Goal: Transaction & Acquisition: Purchase product/service

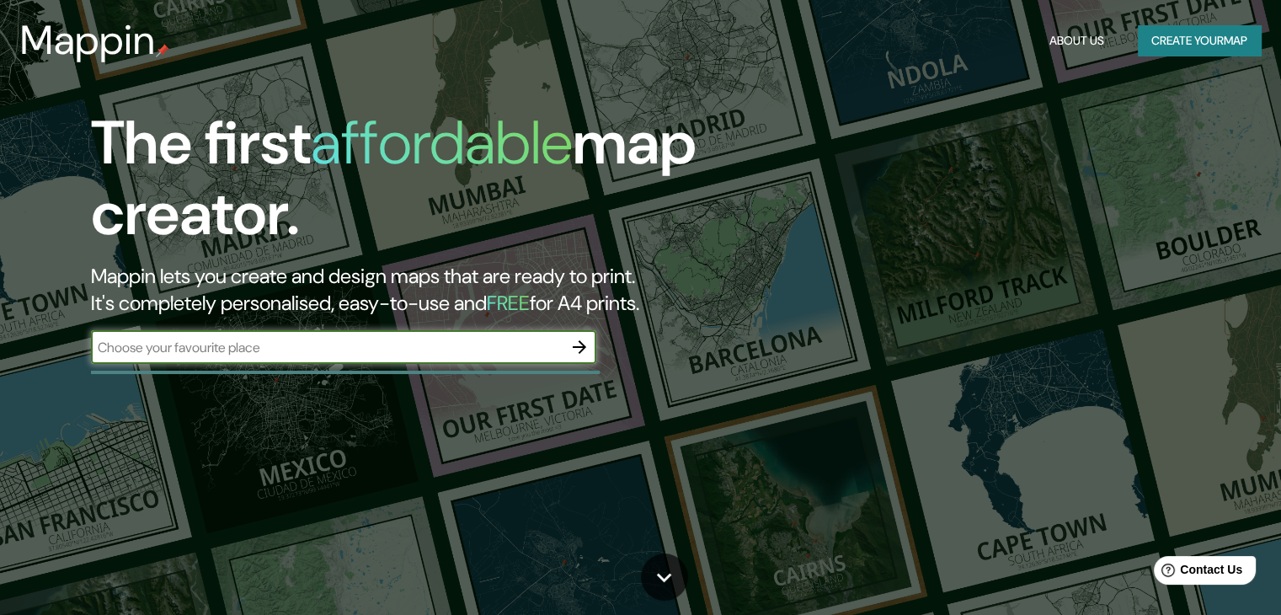
click at [286, 341] on input "text" at bounding box center [327, 347] width 472 height 19
type input "honda tolima"
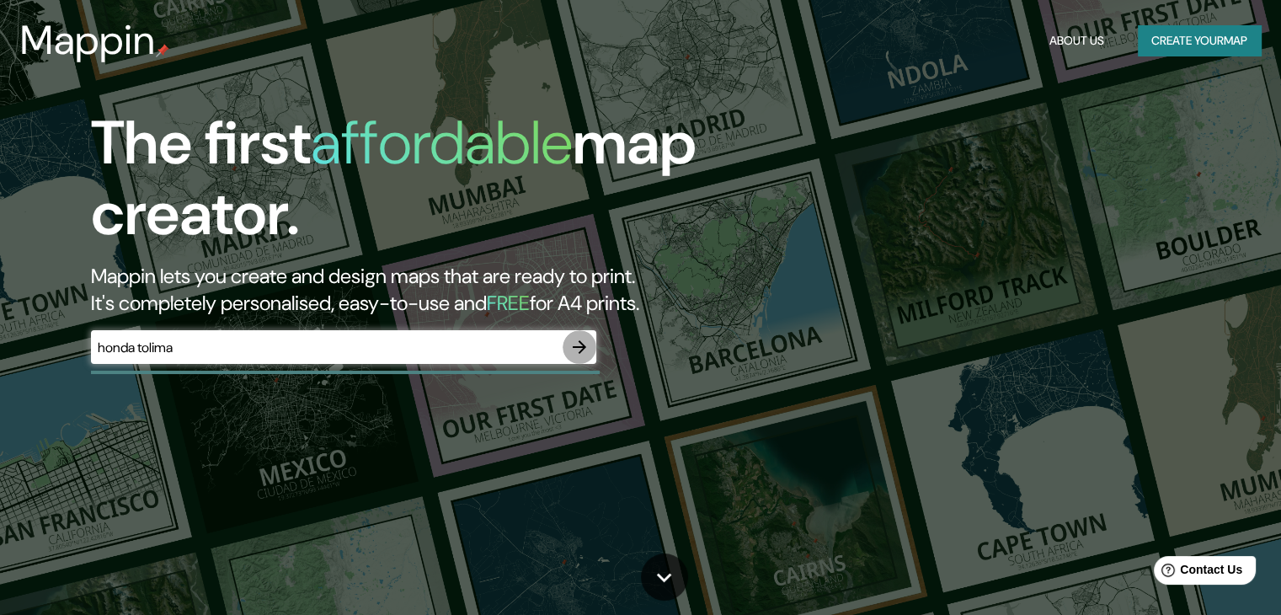
click at [578, 352] on icon "button" at bounding box center [579, 347] width 20 height 20
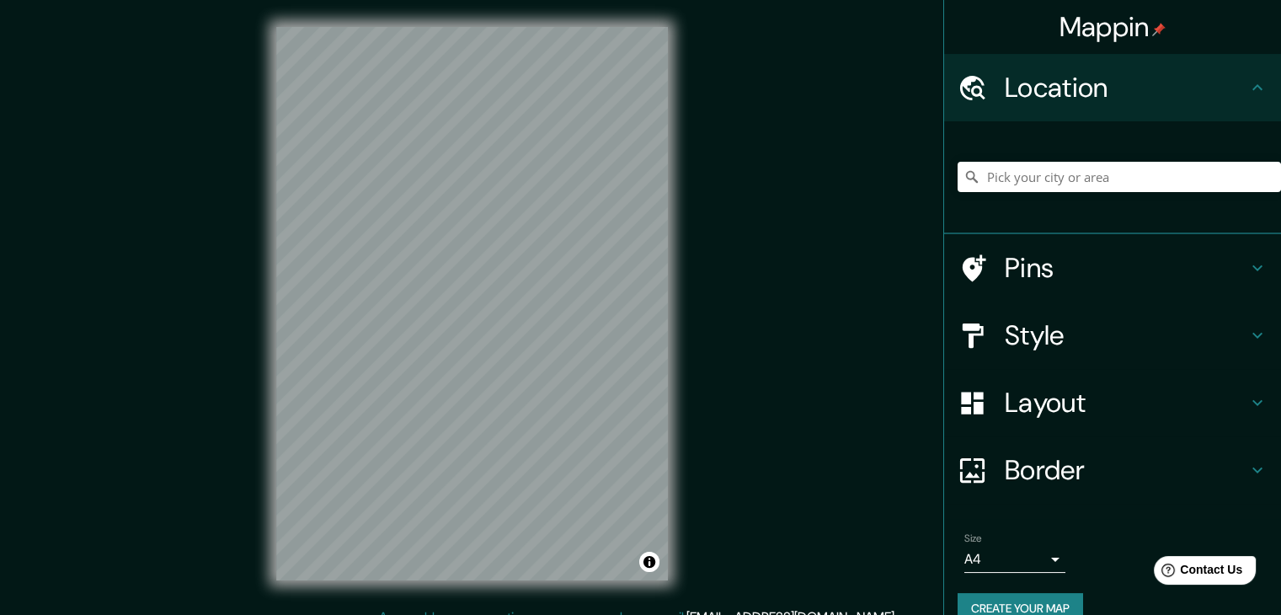
click at [1058, 65] on div "Location" at bounding box center [1112, 87] width 337 height 67
click at [1028, 87] on h4 "Location" at bounding box center [1126, 88] width 243 height 34
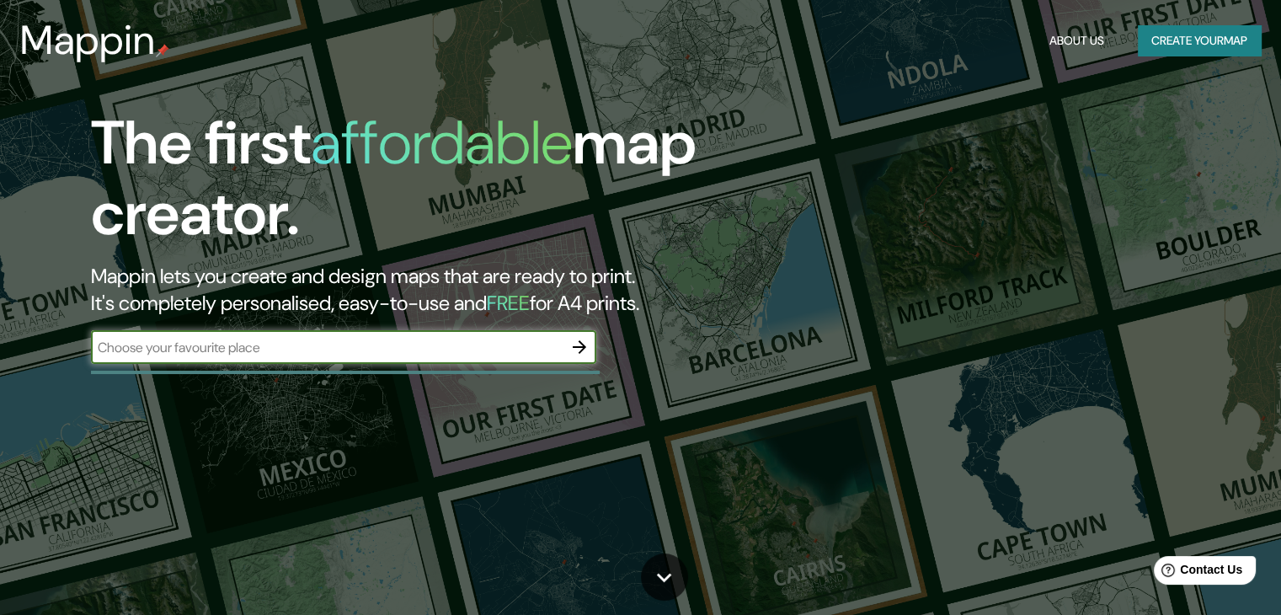
click at [159, 350] on input "text" at bounding box center [327, 347] width 472 height 19
type input "Honda Tolima, [GEOGRAPHIC_DATA]"
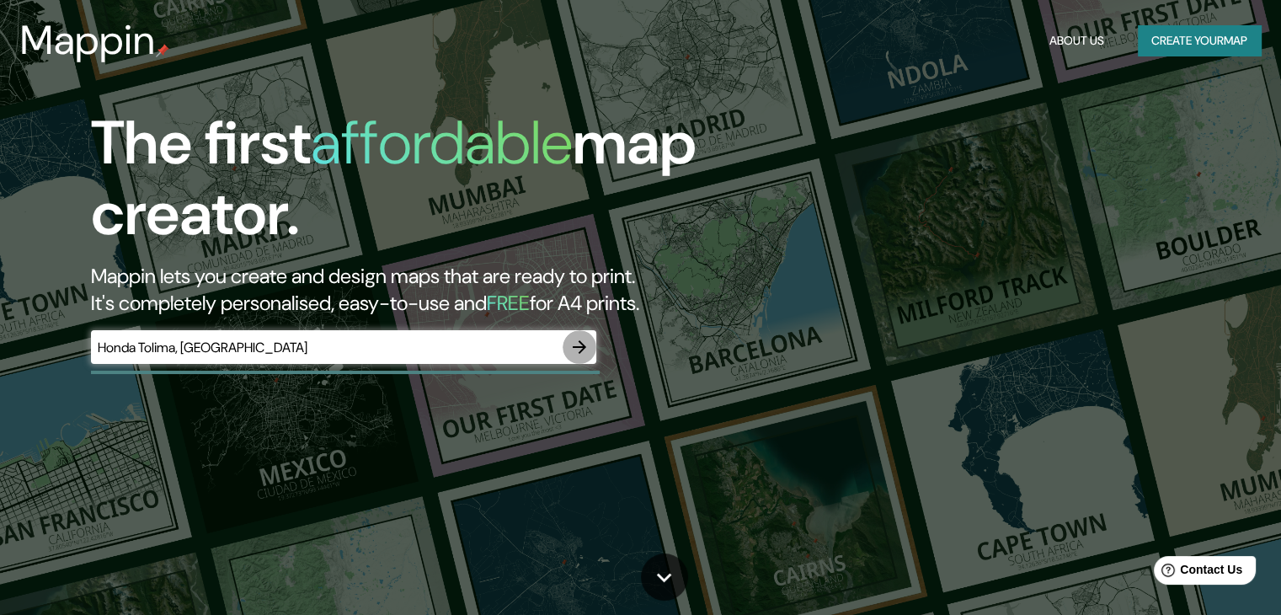
click at [586, 342] on icon "button" at bounding box center [579, 347] width 20 height 20
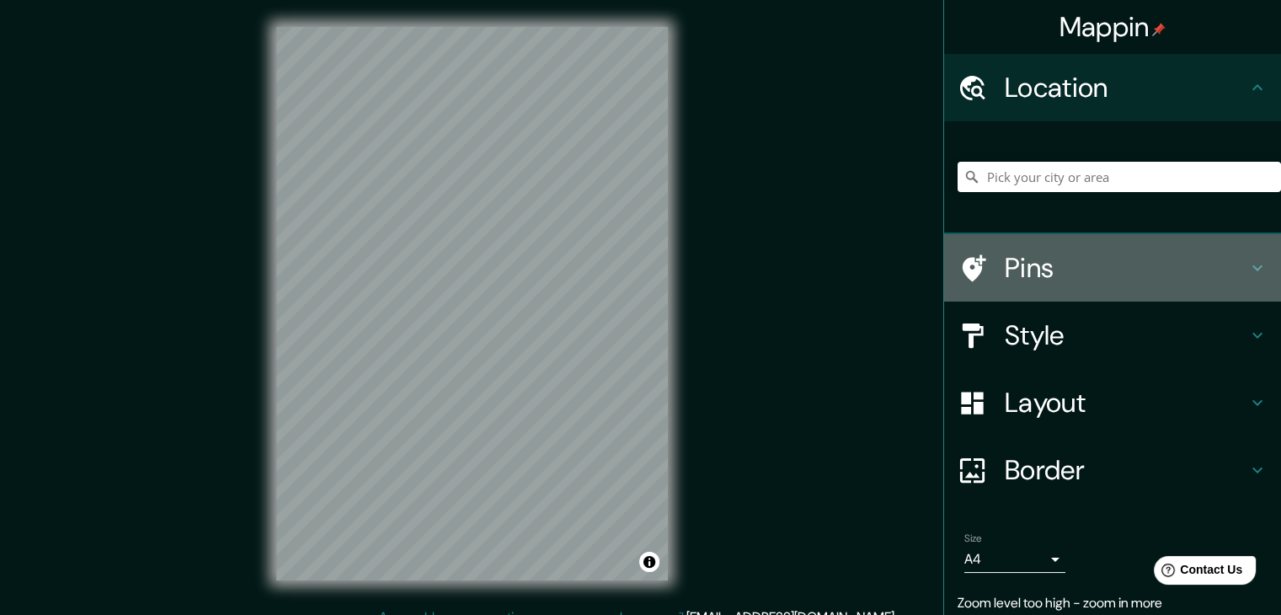
click at [1005, 255] on h4 "Pins" at bounding box center [1126, 268] width 243 height 34
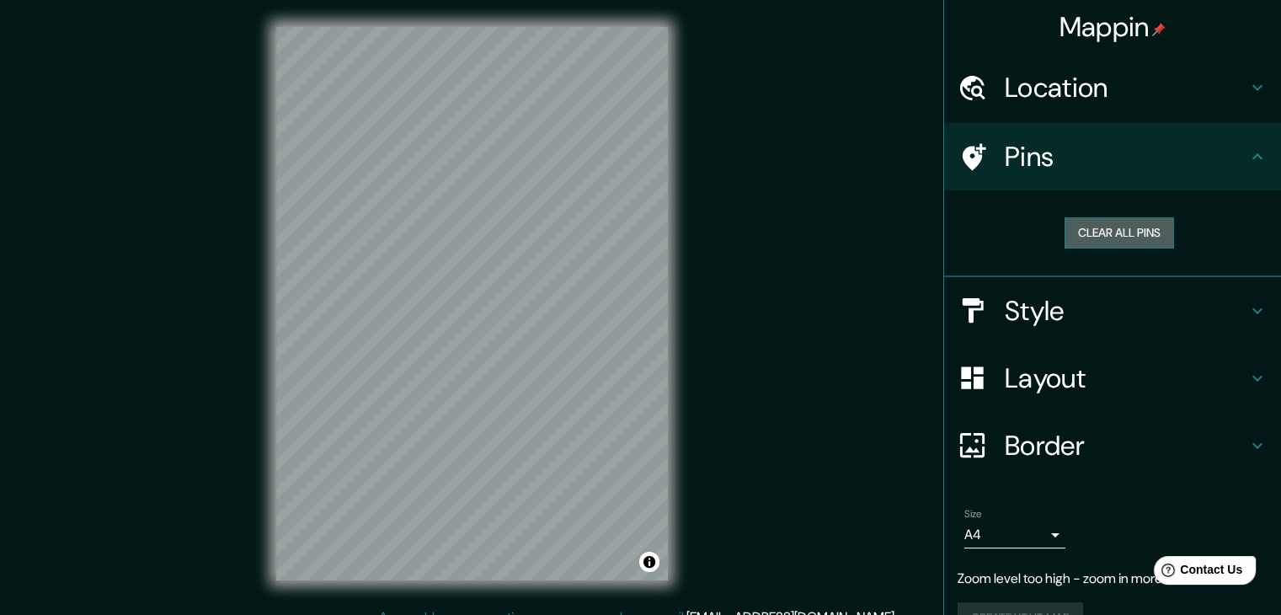
click at [1065, 230] on button "Clear all pins" at bounding box center [1120, 232] width 110 height 31
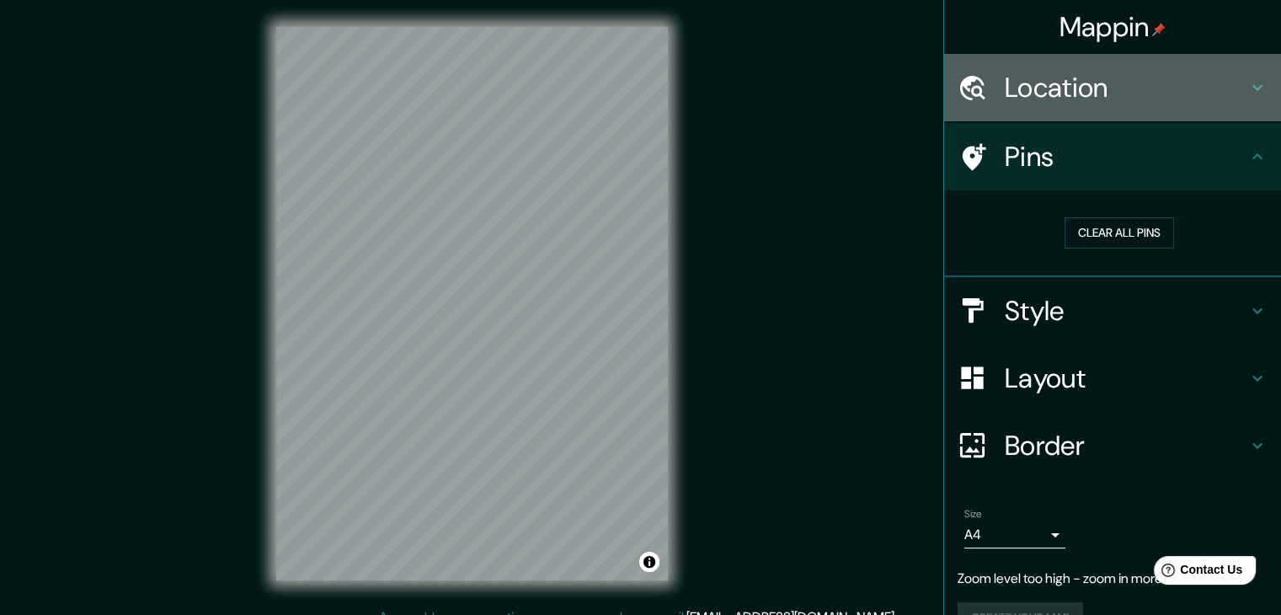
click at [1127, 99] on h4 "Location" at bounding box center [1126, 88] width 243 height 34
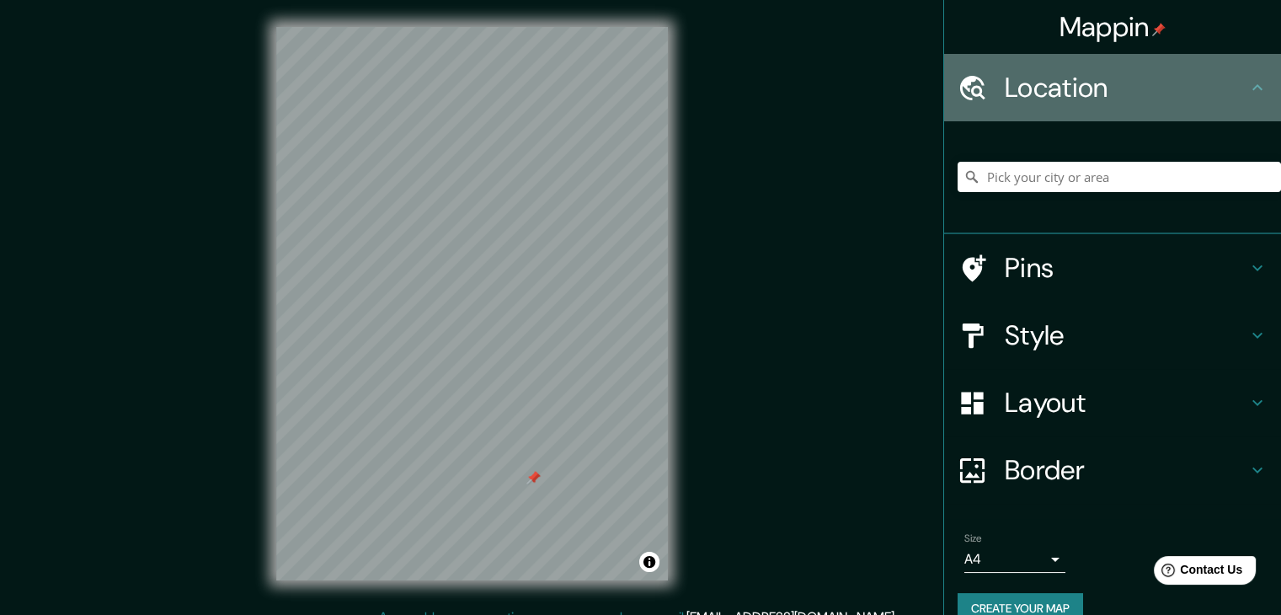
click at [986, 84] on div at bounding box center [981, 87] width 47 height 29
click at [984, 84] on div at bounding box center [981, 87] width 47 height 29
click at [1253, 88] on icon at bounding box center [1258, 87] width 10 height 6
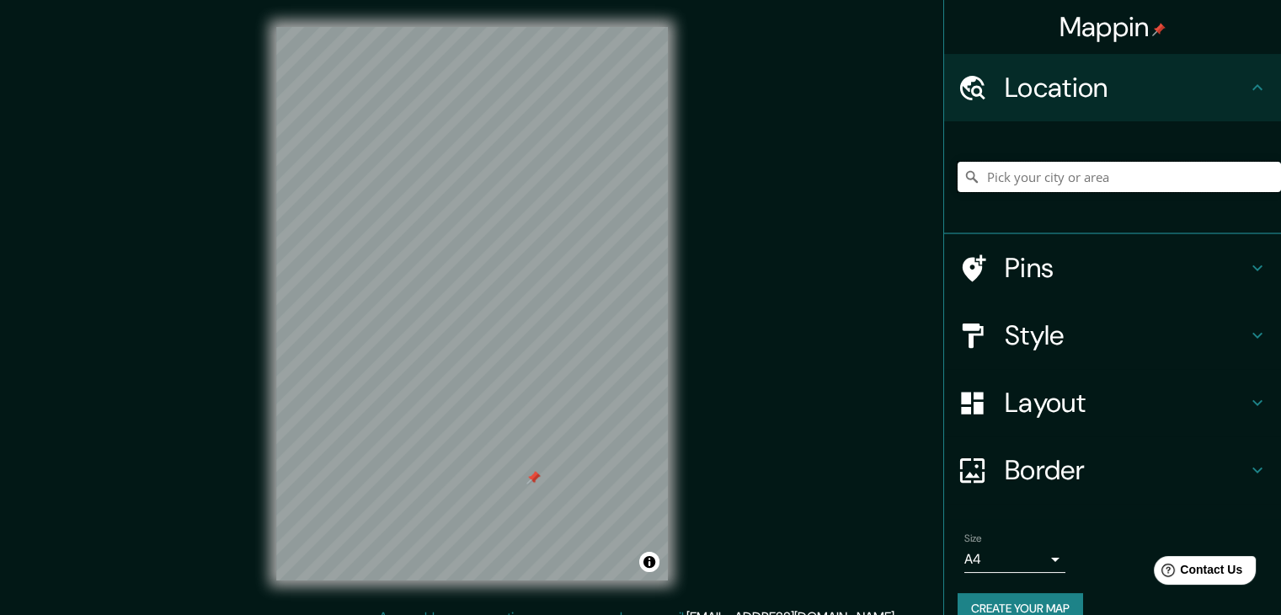
click at [1137, 186] on input "Pick your city or area" at bounding box center [1119, 177] width 323 height 30
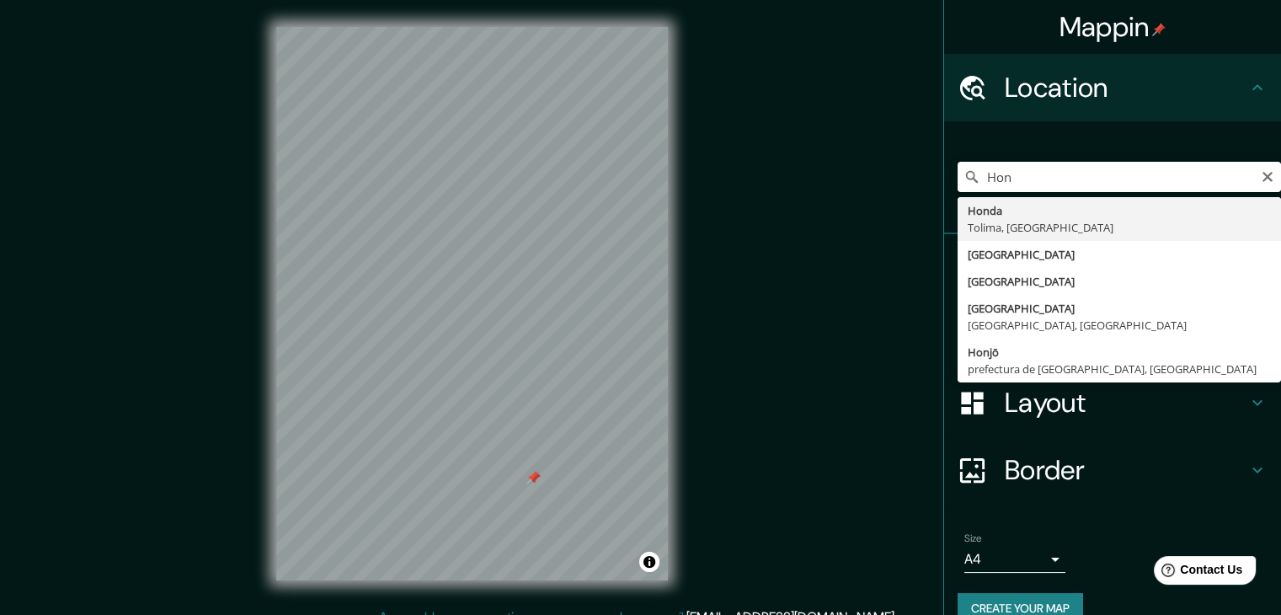
type input "Honda, [GEOGRAPHIC_DATA], [GEOGRAPHIC_DATA]"
